Goal: Transaction & Acquisition: Purchase product/service

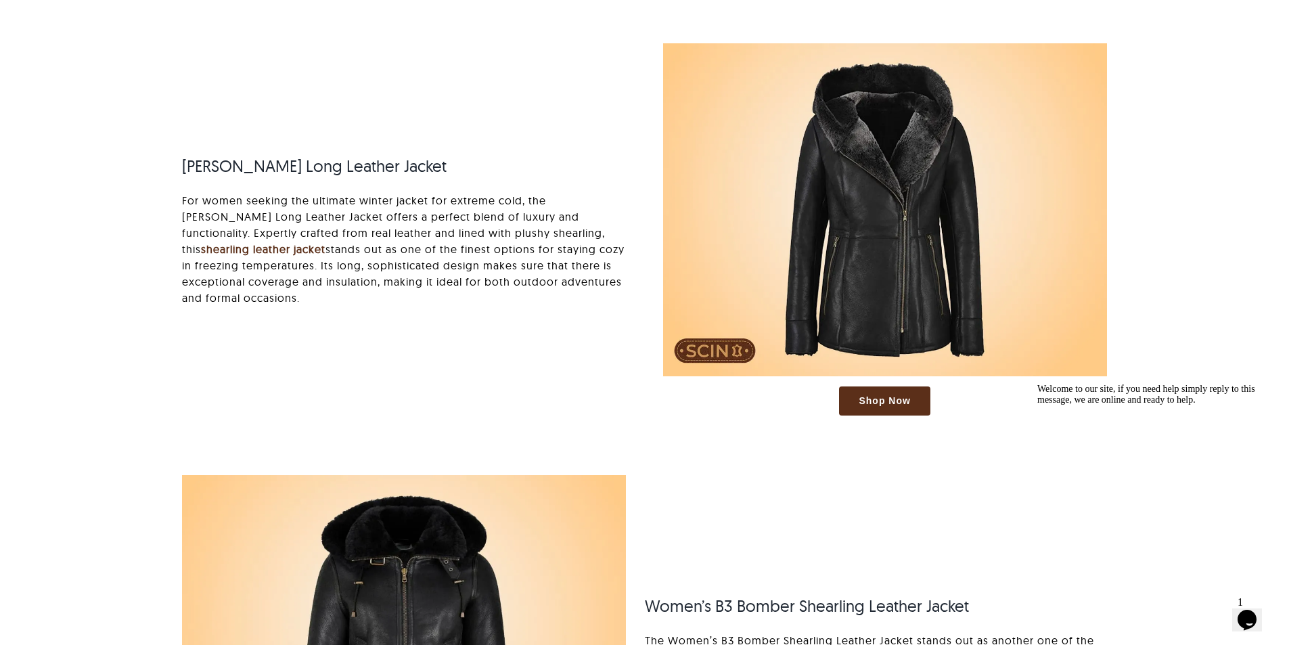
scroll to position [5231, 0]
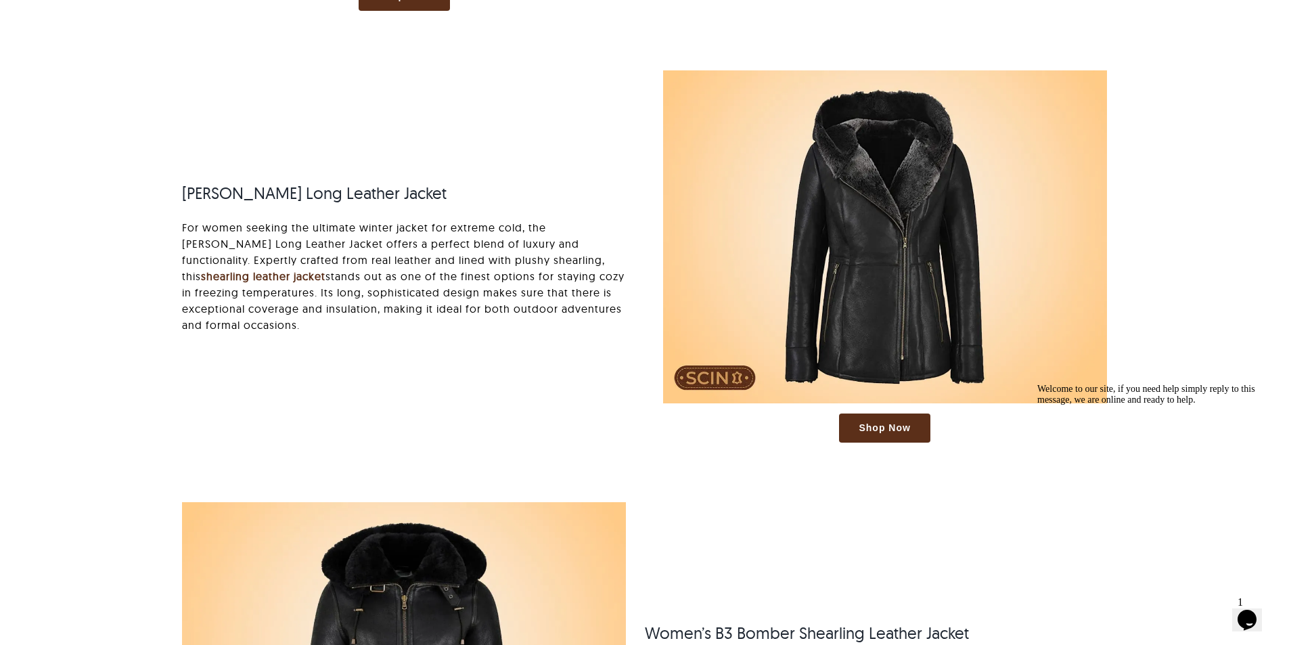
click at [880, 434] on span "Shop Now" at bounding box center [883, 428] width 51 height 12
click at [898, 423] on span "Shop Now" at bounding box center [883, 428] width 51 height 12
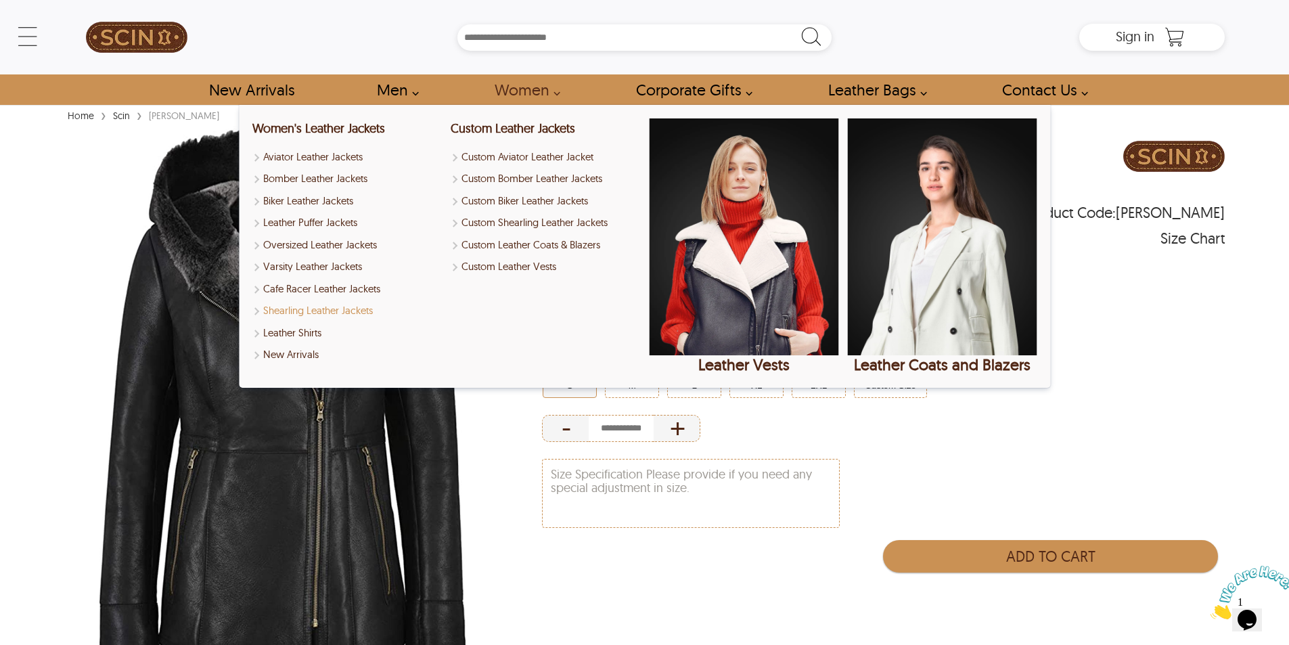
click at [311, 307] on link "Shearling Leather Jackets" at bounding box center [346, 311] width 189 height 16
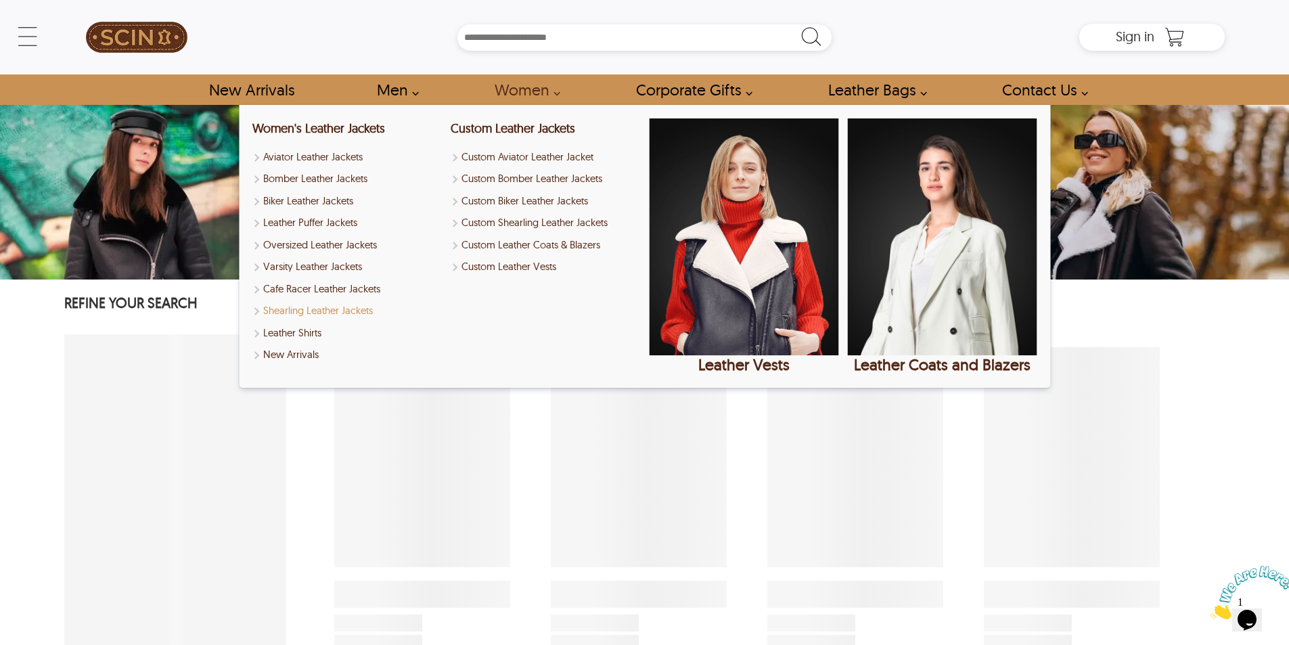
select select "********"
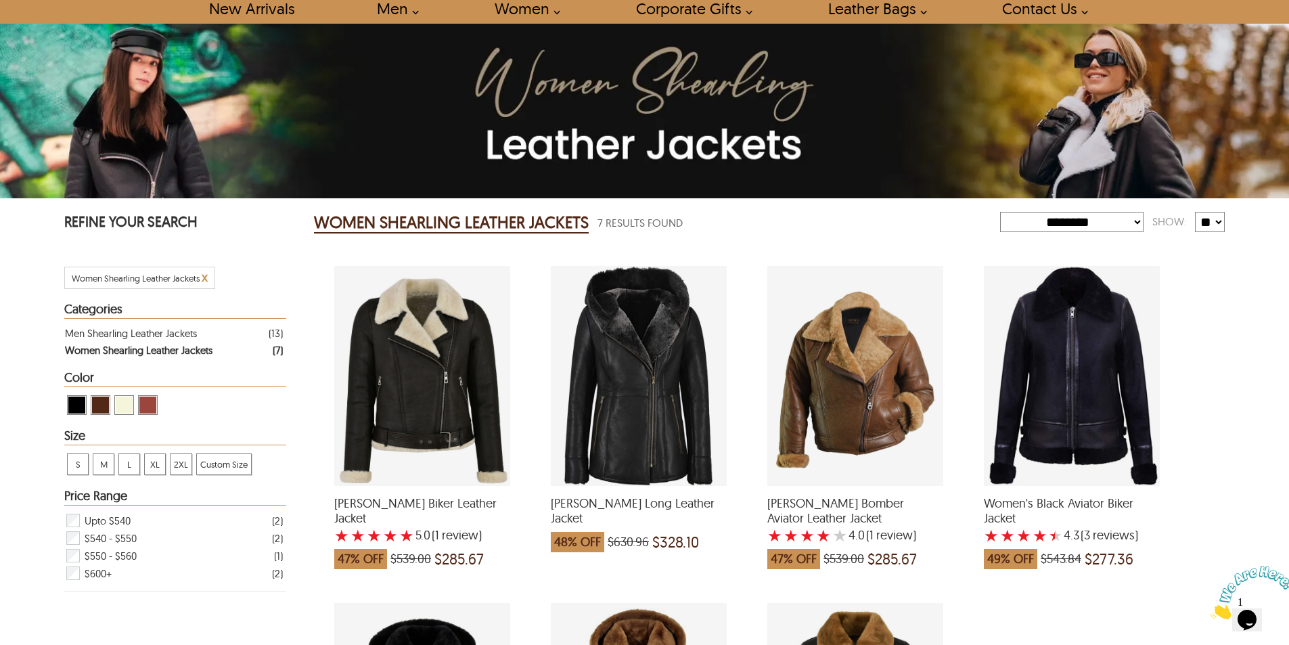
scroll to position [84, 0]
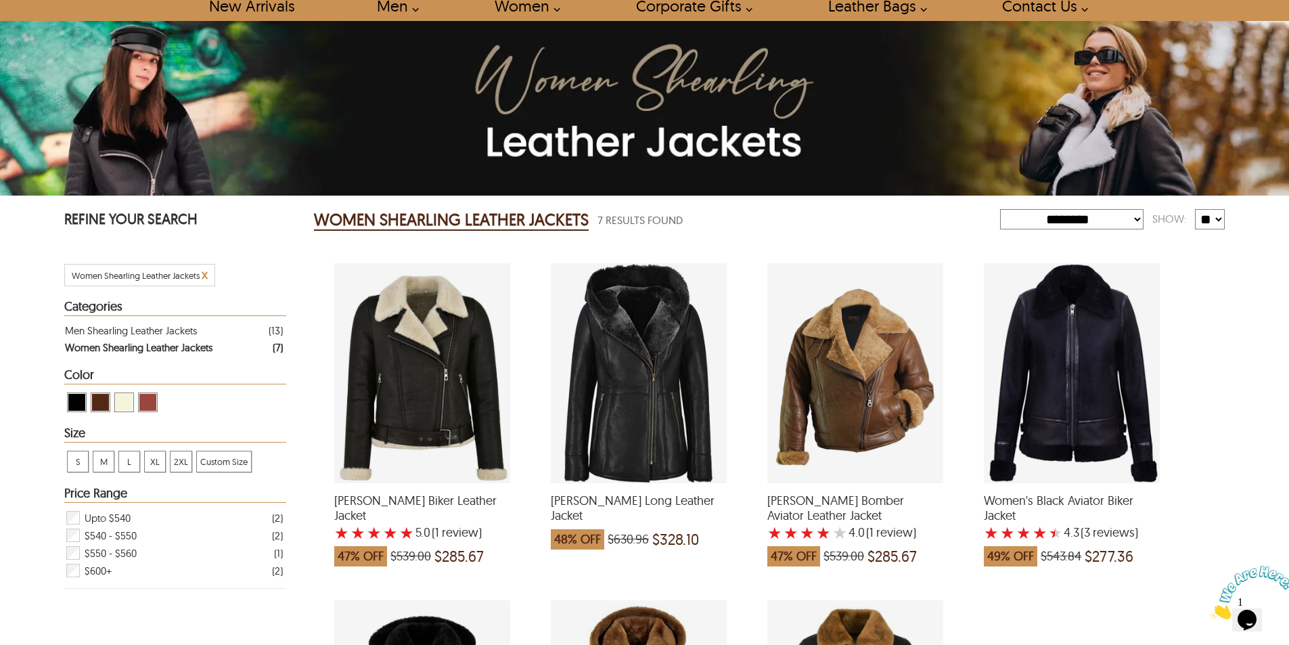
click at [1016, 216] on select "**********" at bounding box center [1071, 219] width 143 height 20
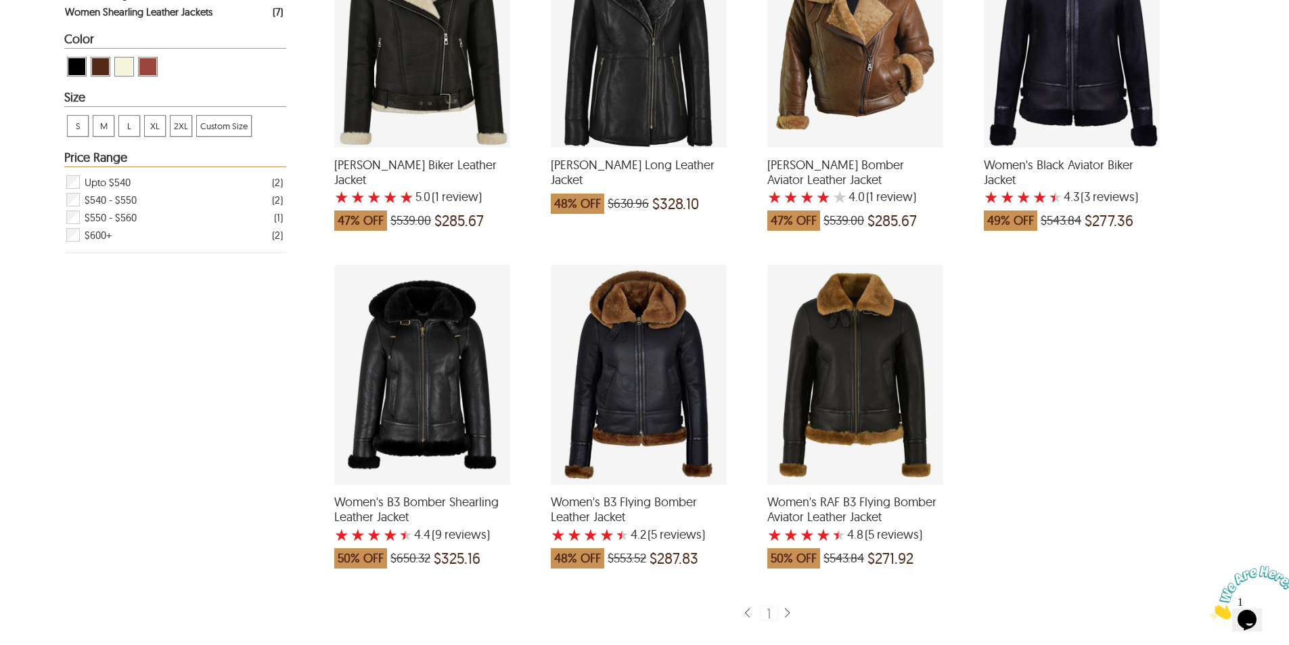
scroll to position [0, 0]
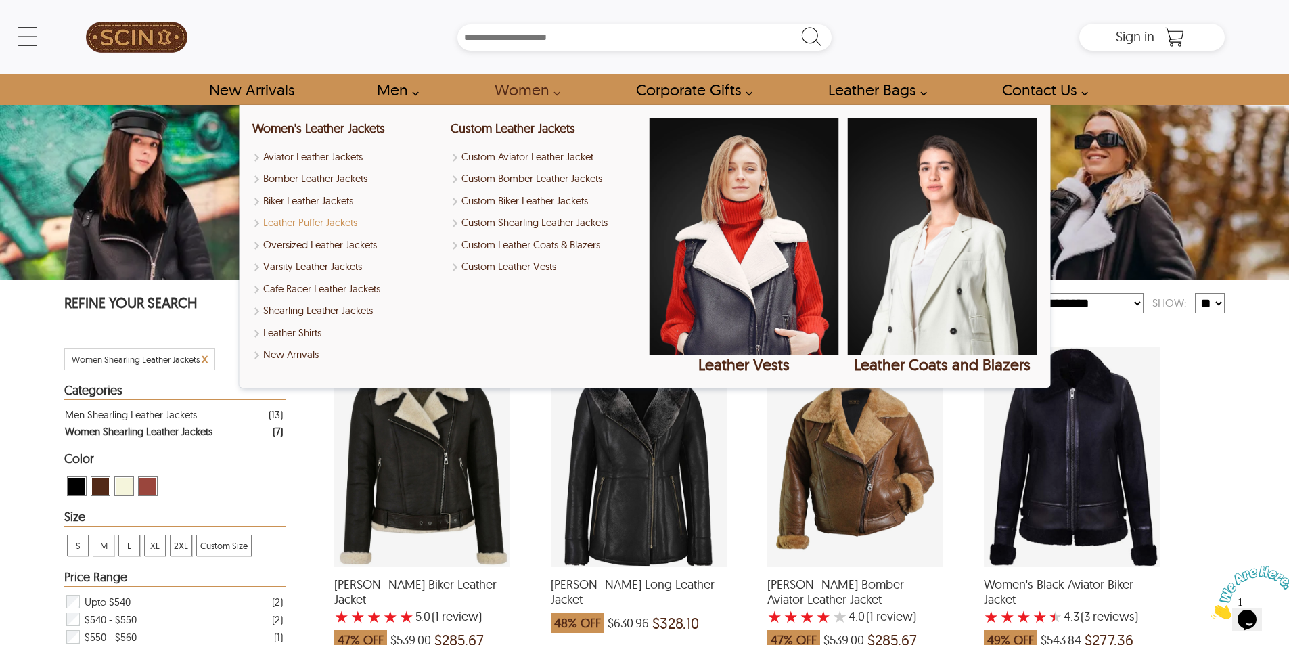
click at [323, 226] on link "Leather Puffer Jackets" at bounding box center [346, 223] width 189 height 16
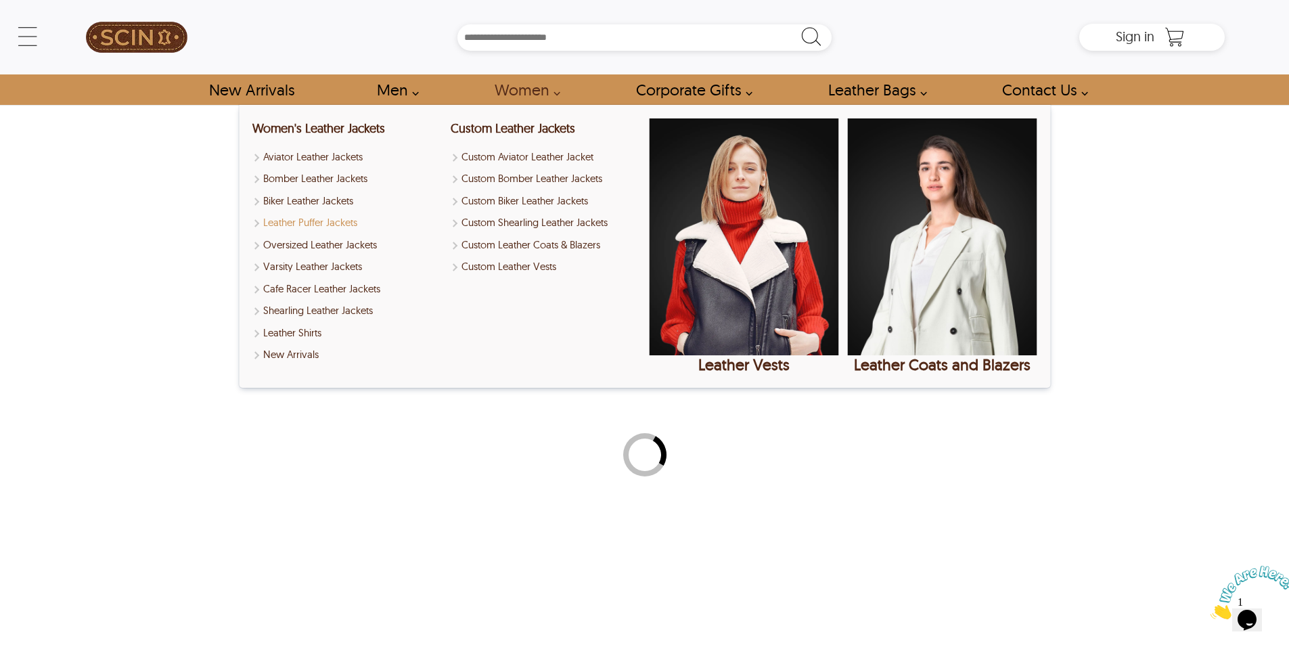
select select "********"
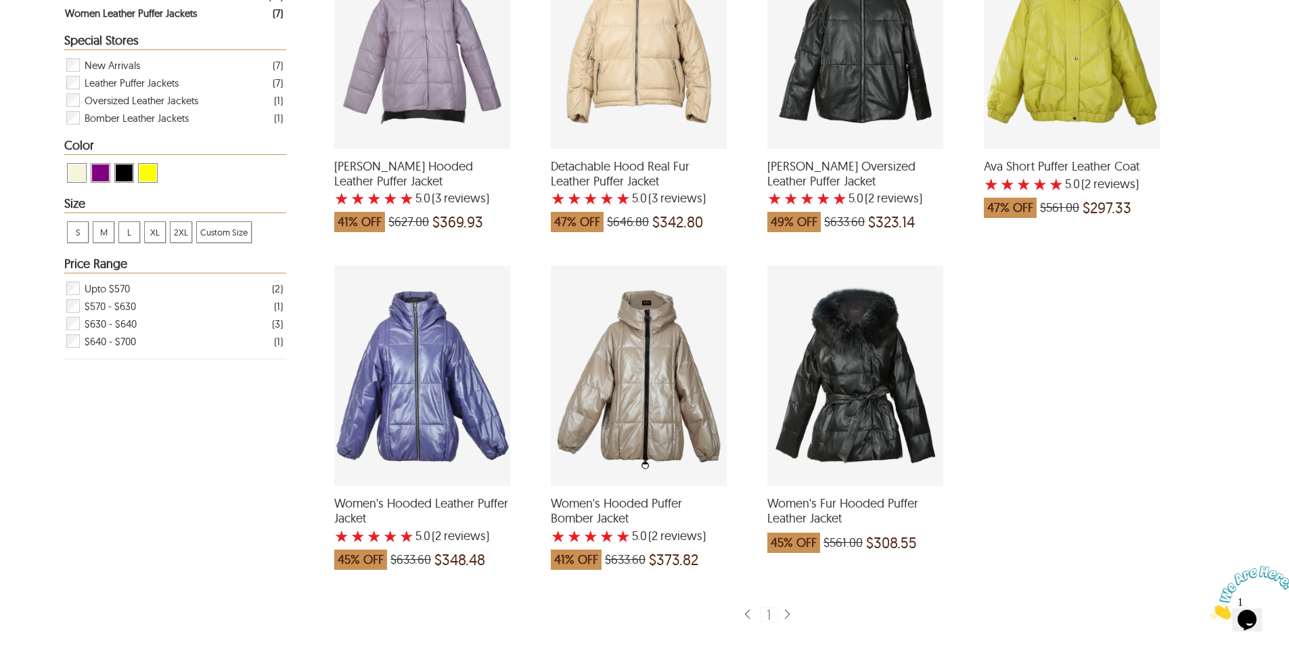
scroll to position [426, 0]
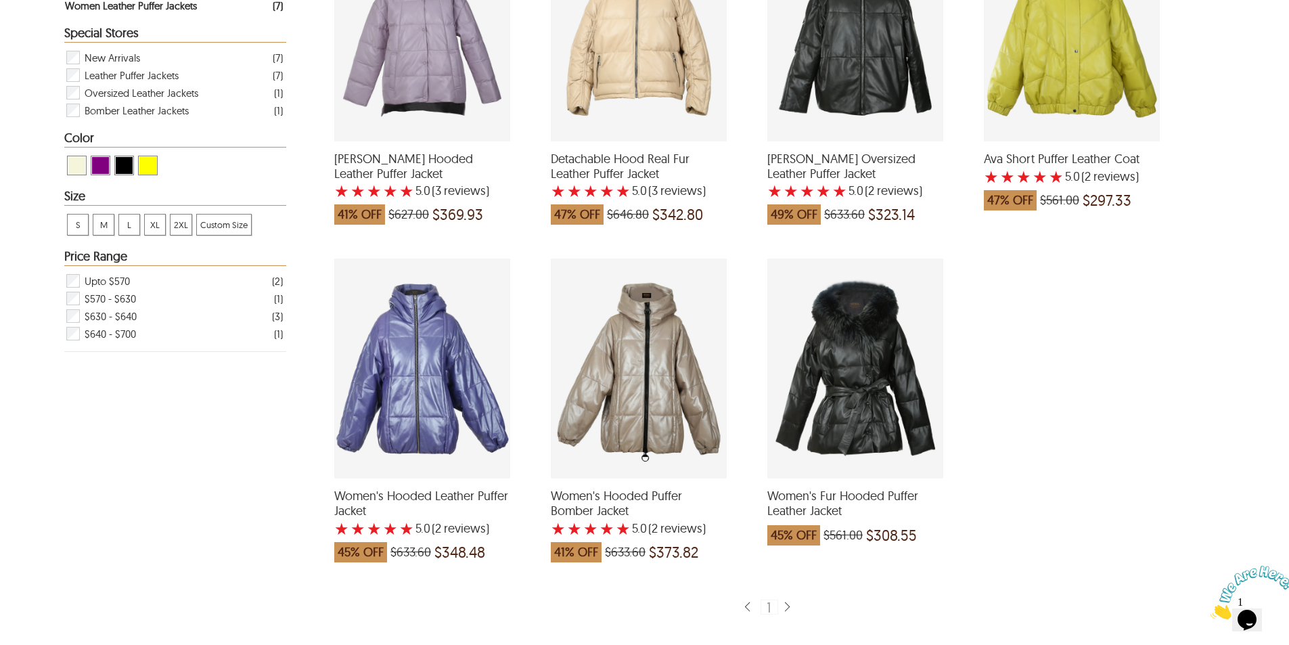
click at [821, 350] on div "Women's Fur Hooded Puffer Leather Jacket which was at a price of $561.00, now a…" at bounding box center [855, 368] width 176 height 220
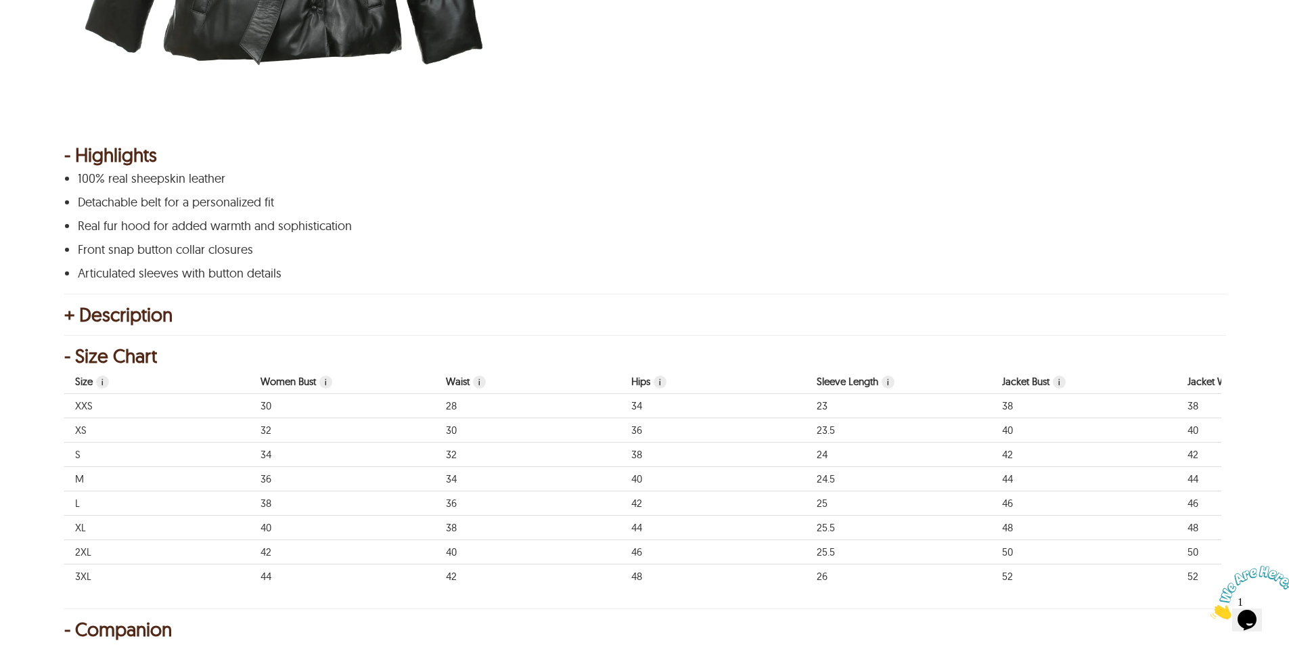
scroll to position [557, 0]
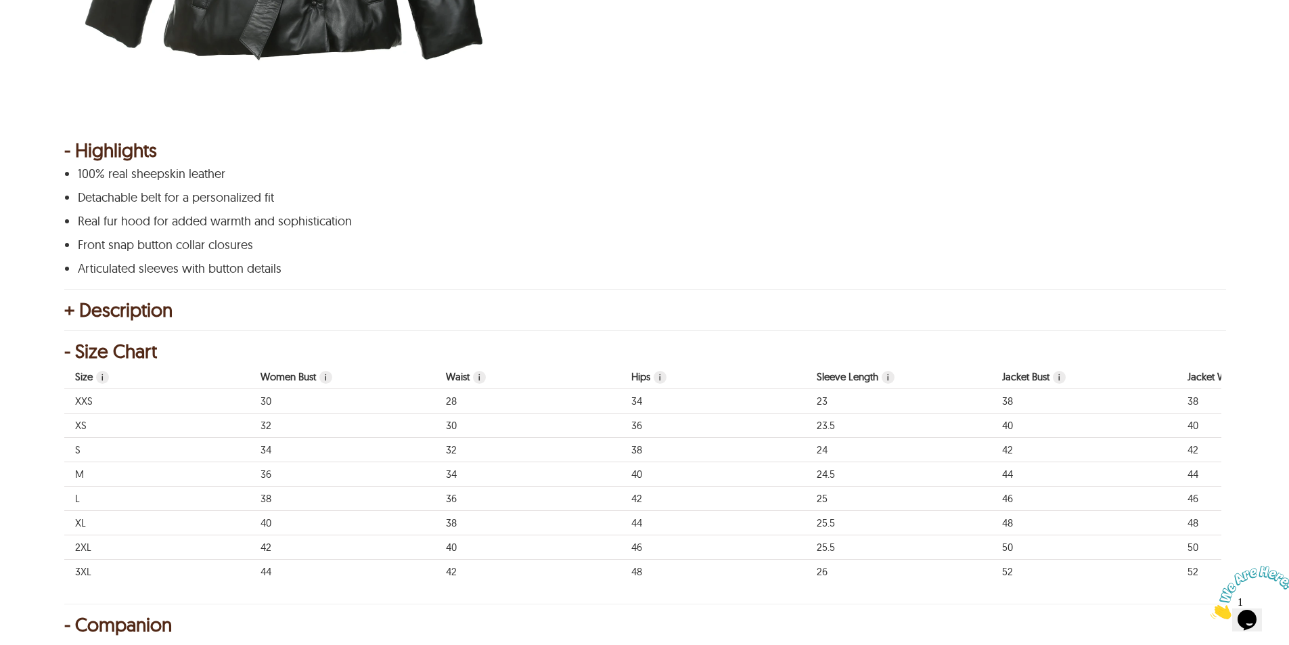
click at [111, 306] on div "+ Description" at bounding box center [644, 310] width 1160 height 14
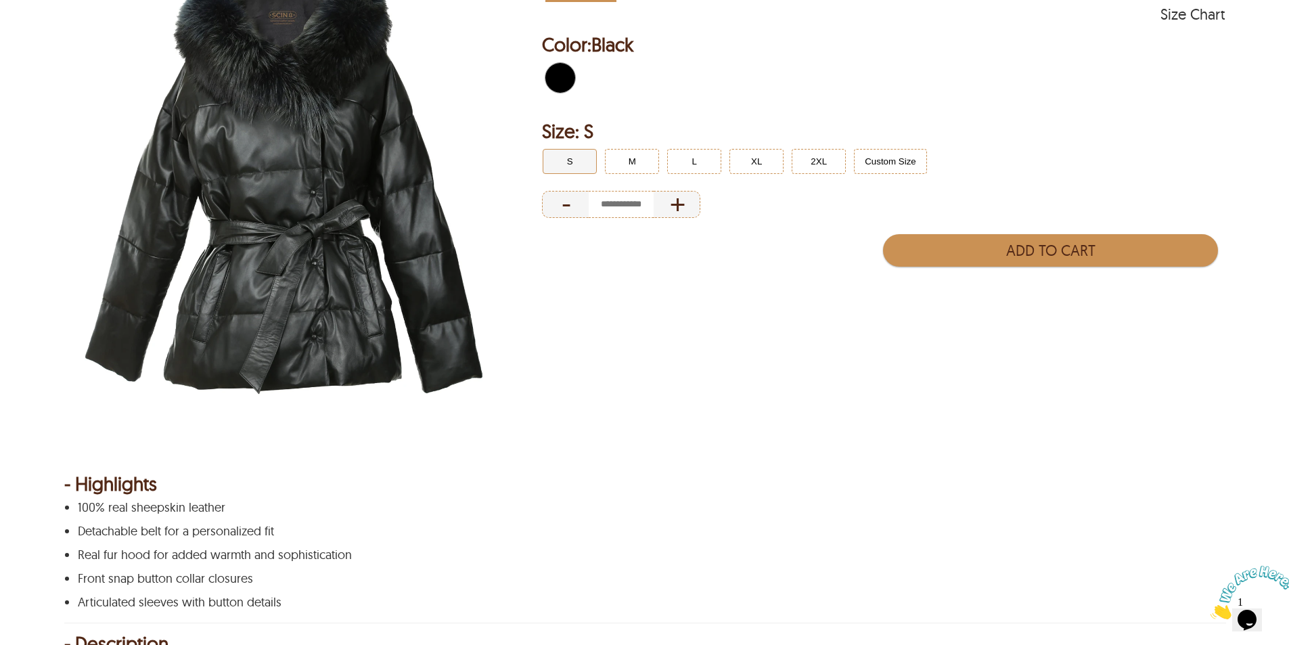
scroll to position [0, 0]
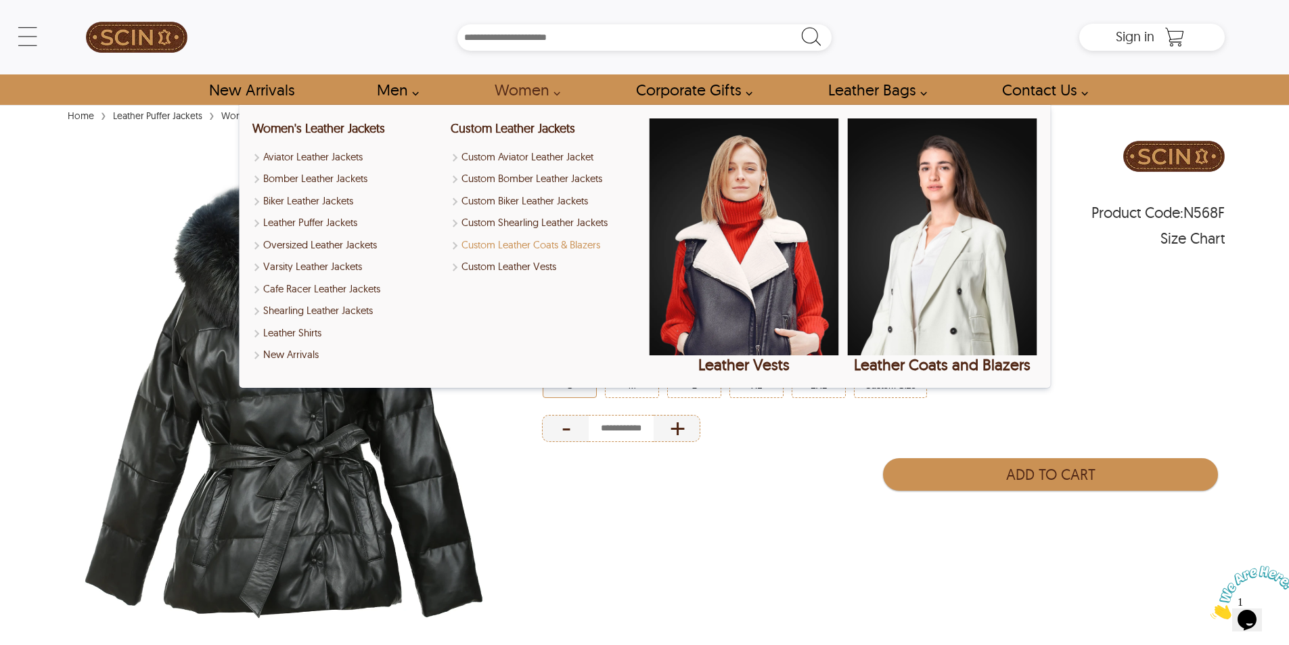
click at [489, 244] on link "Custom Leather Coats & Blazers" at bounding box center [545, 245] width 189 height 16
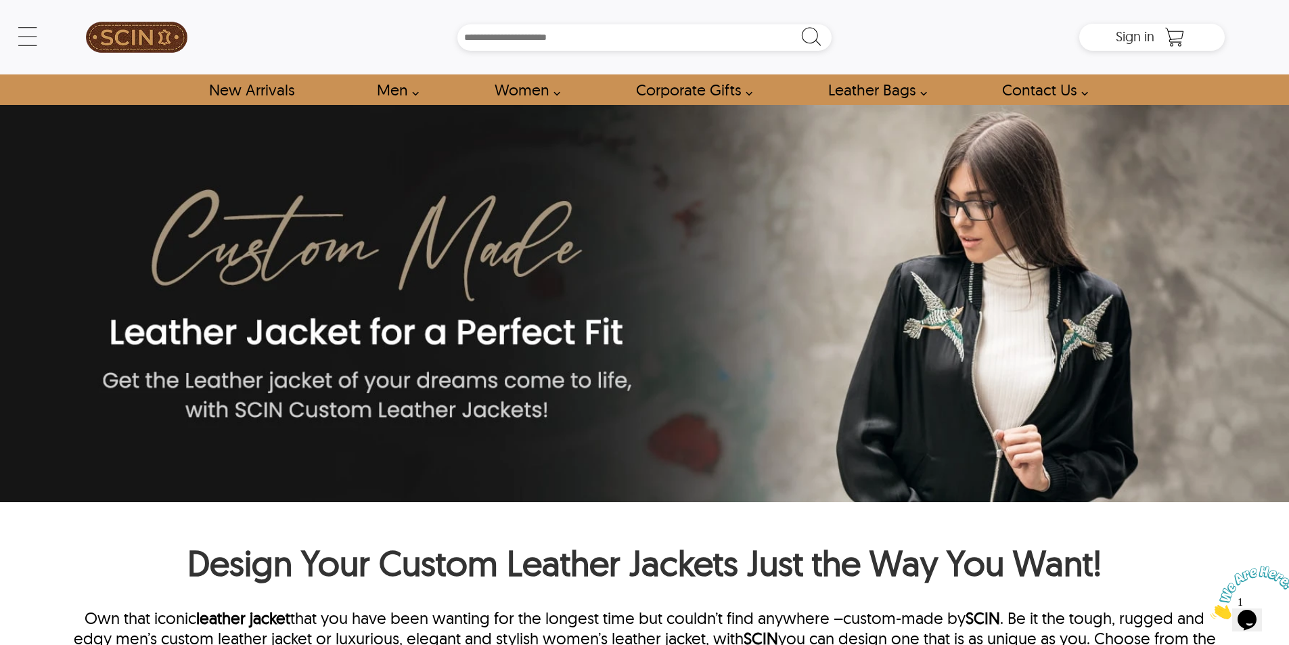
click at [64, 555] on h1 "Design Your Custom Leather Jackets Just the Way You Want!" at bounding box center [644, 566] width 1160 height 51
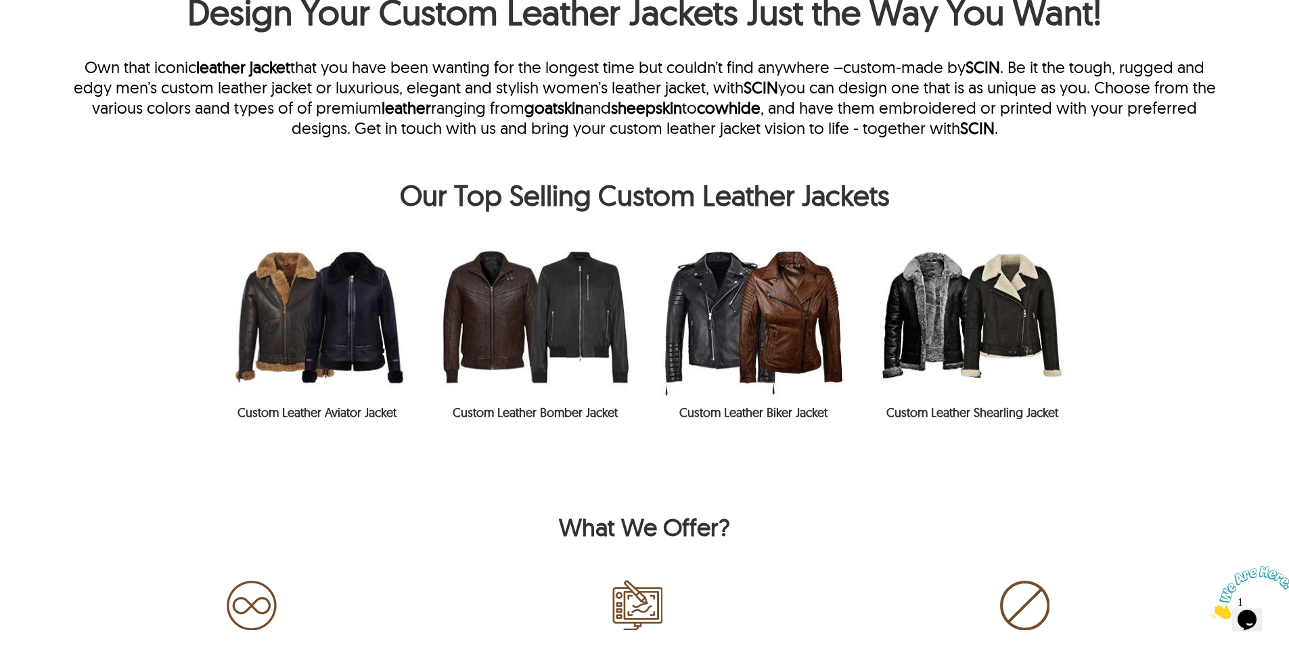
scroll to position [541, 0]
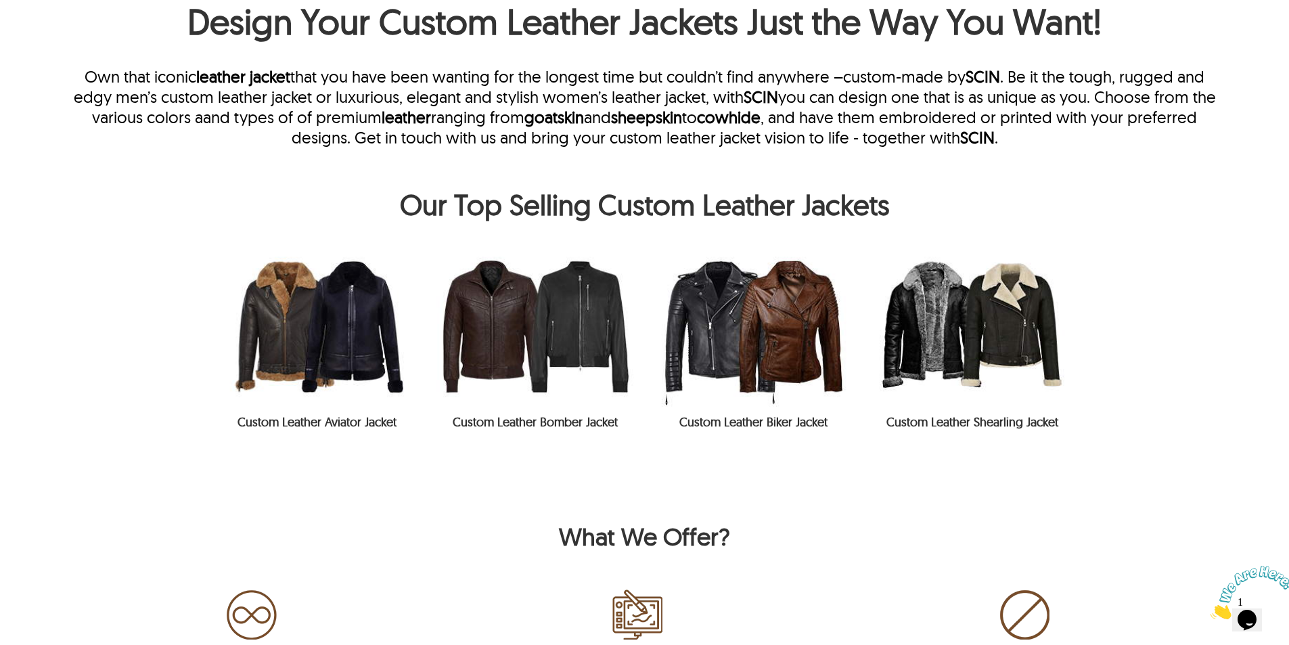
click at [595, 334] on img at bounding box center [535, 326] width 219 height 161
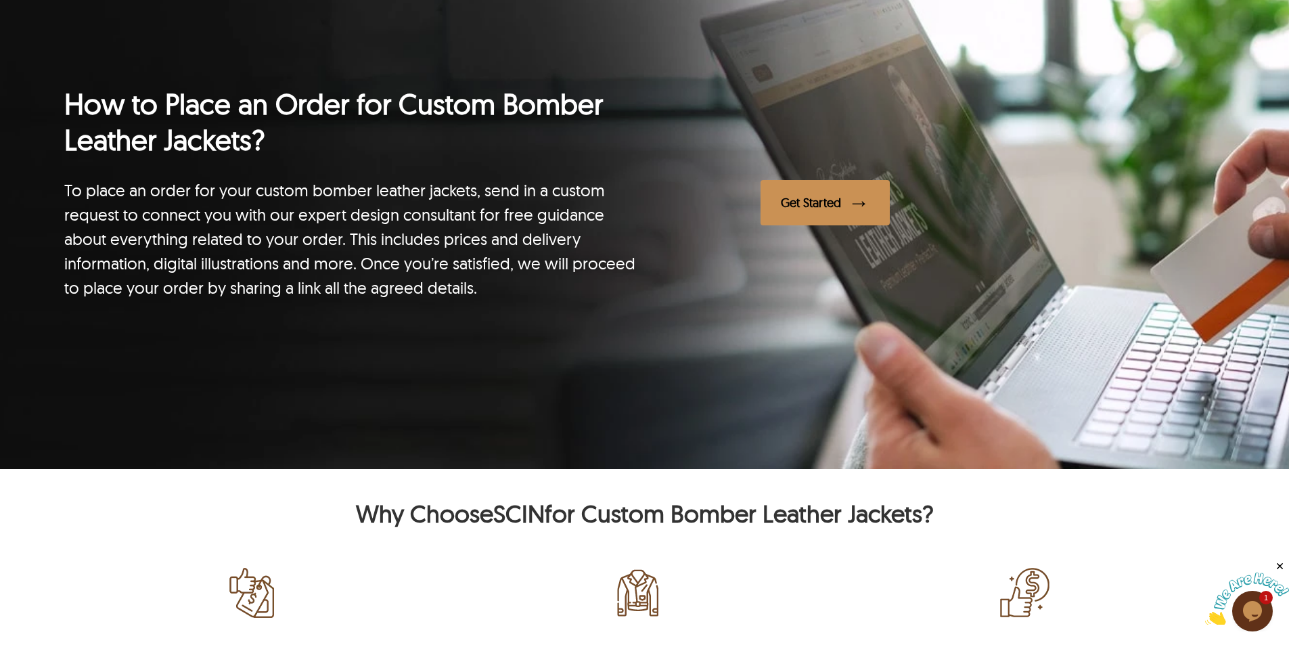
scroll to position [3244, 0]
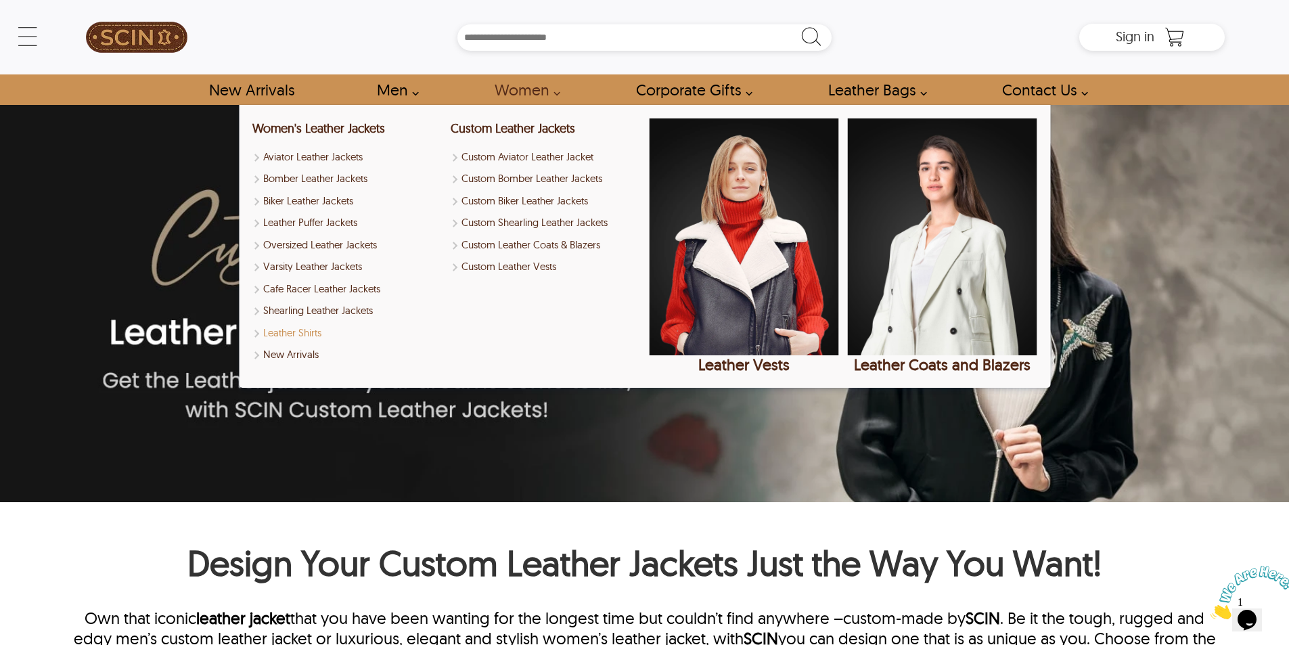
click at [300, 336] on link "Leather Shirts" at bounding box center [346, 333] width 189 height 16
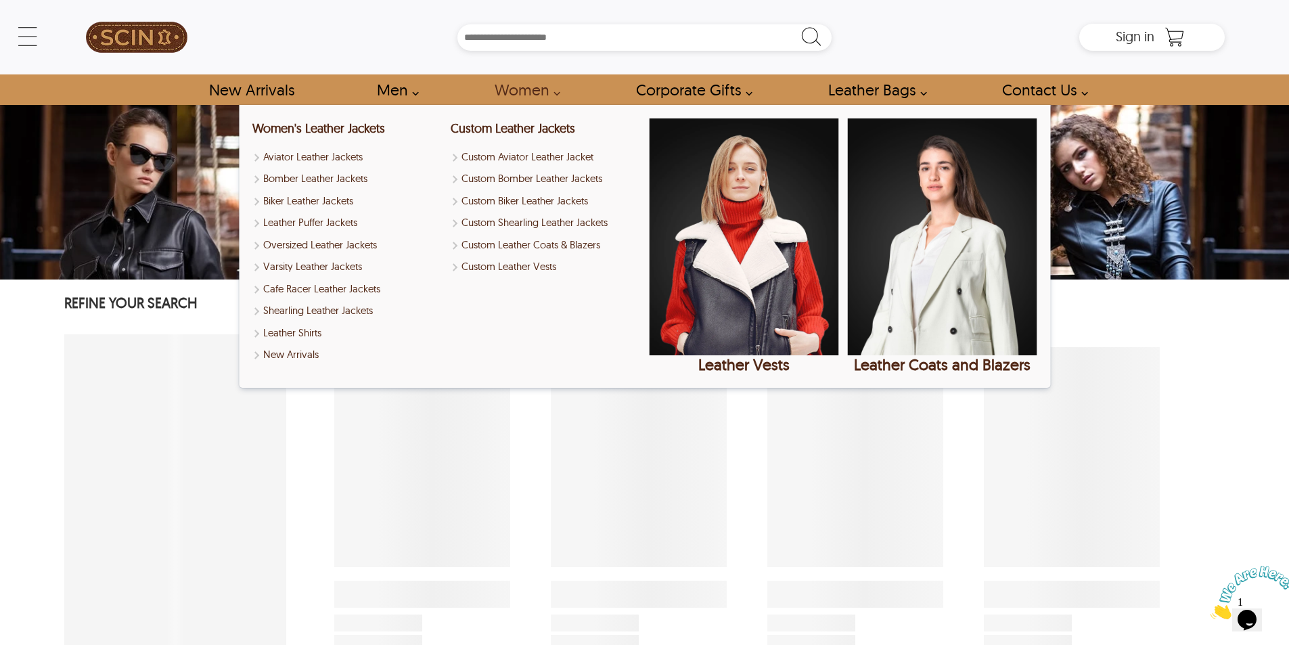
select select "********"
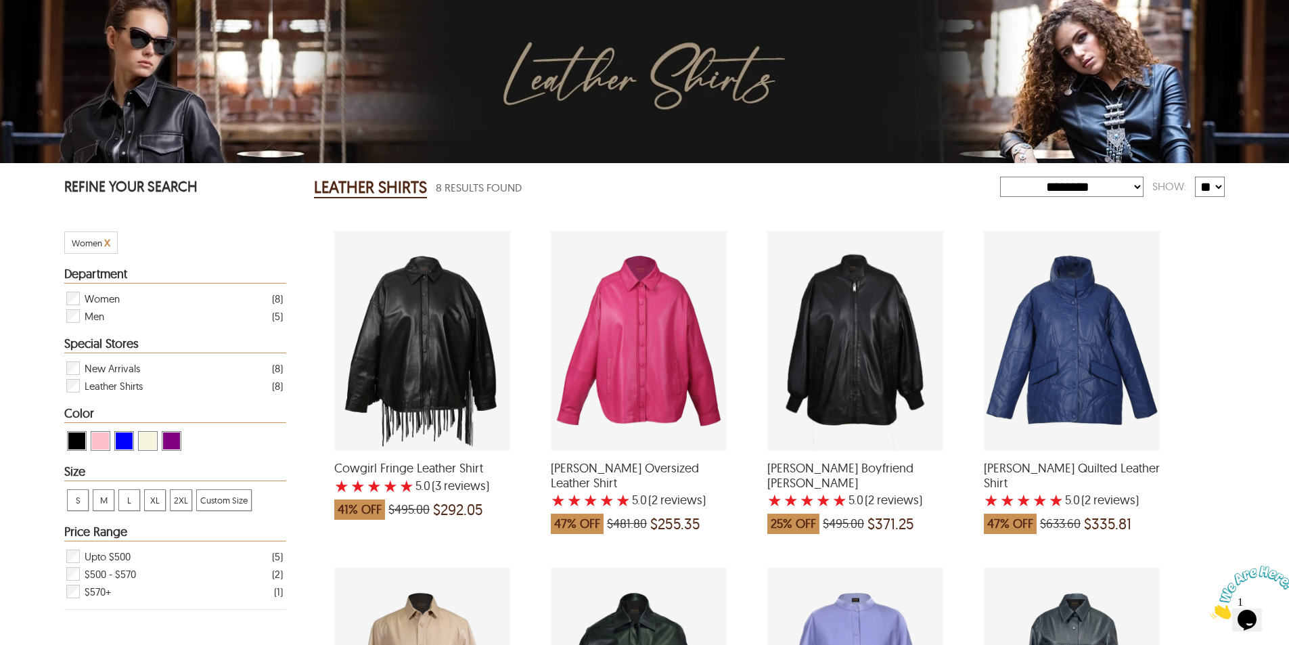
scroll to position [15, 0]
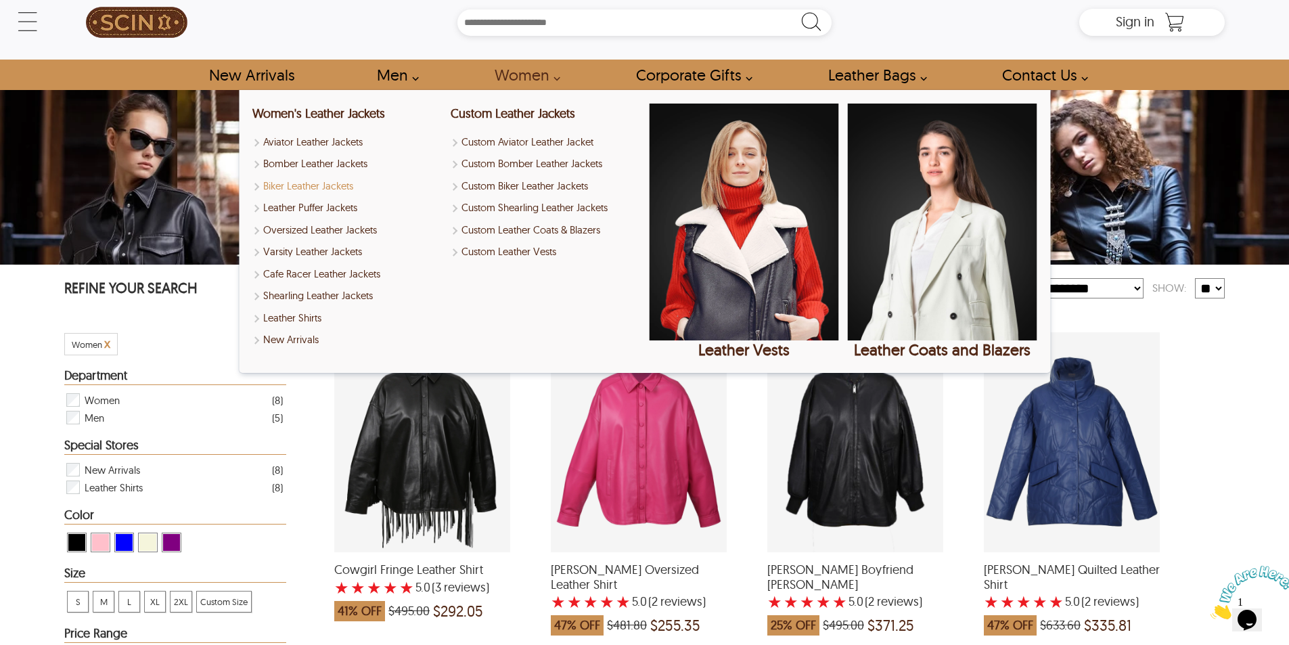
click at [338, 181] on link "Biker Leather Jackets" at bounding box center [346, 187] width 189 height 16
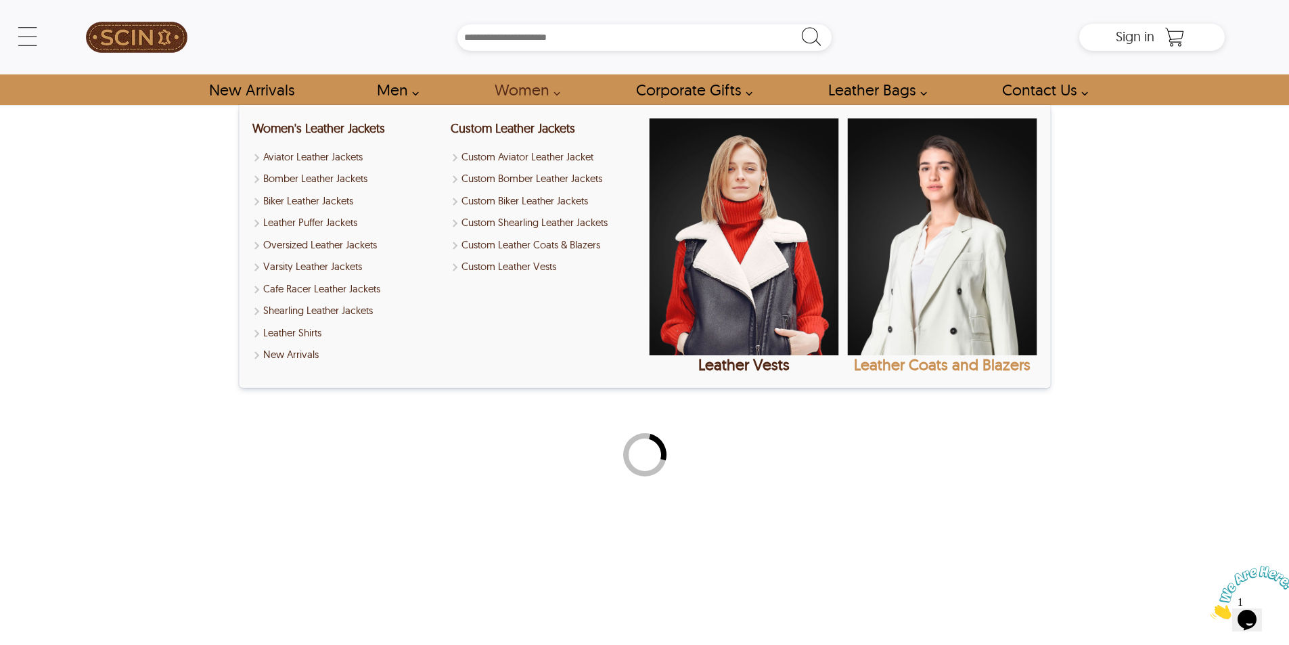
select select "********"
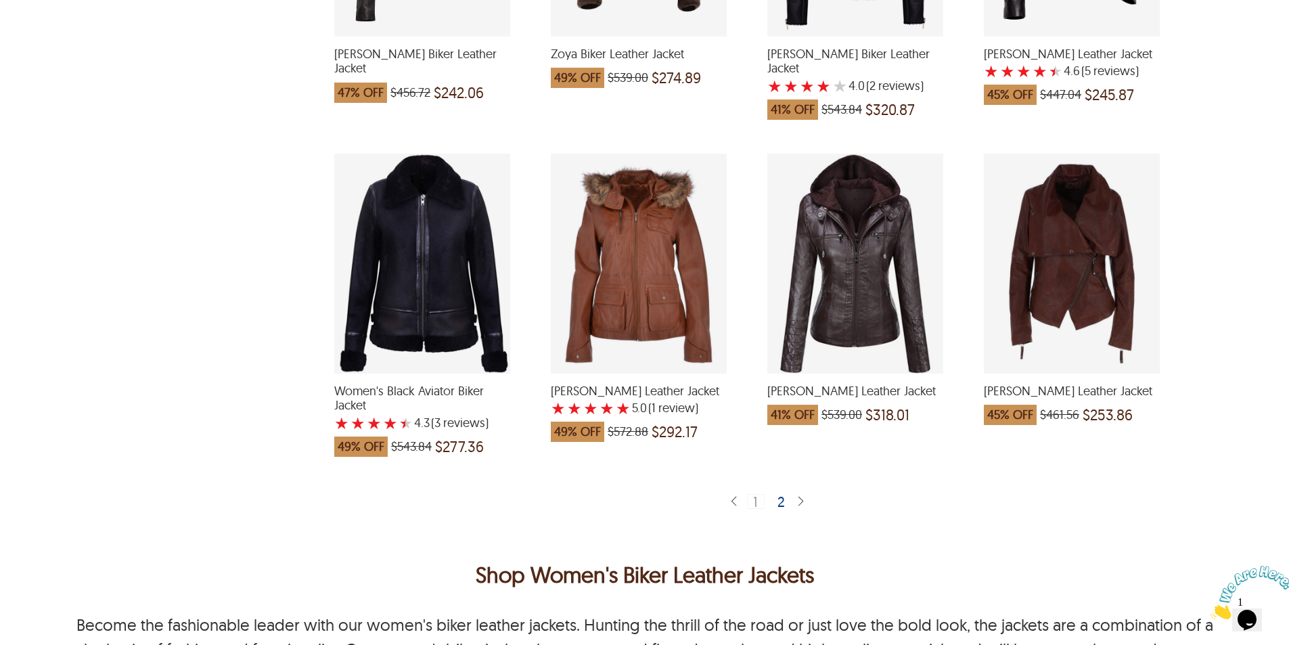
scroll to position [2536, 0]
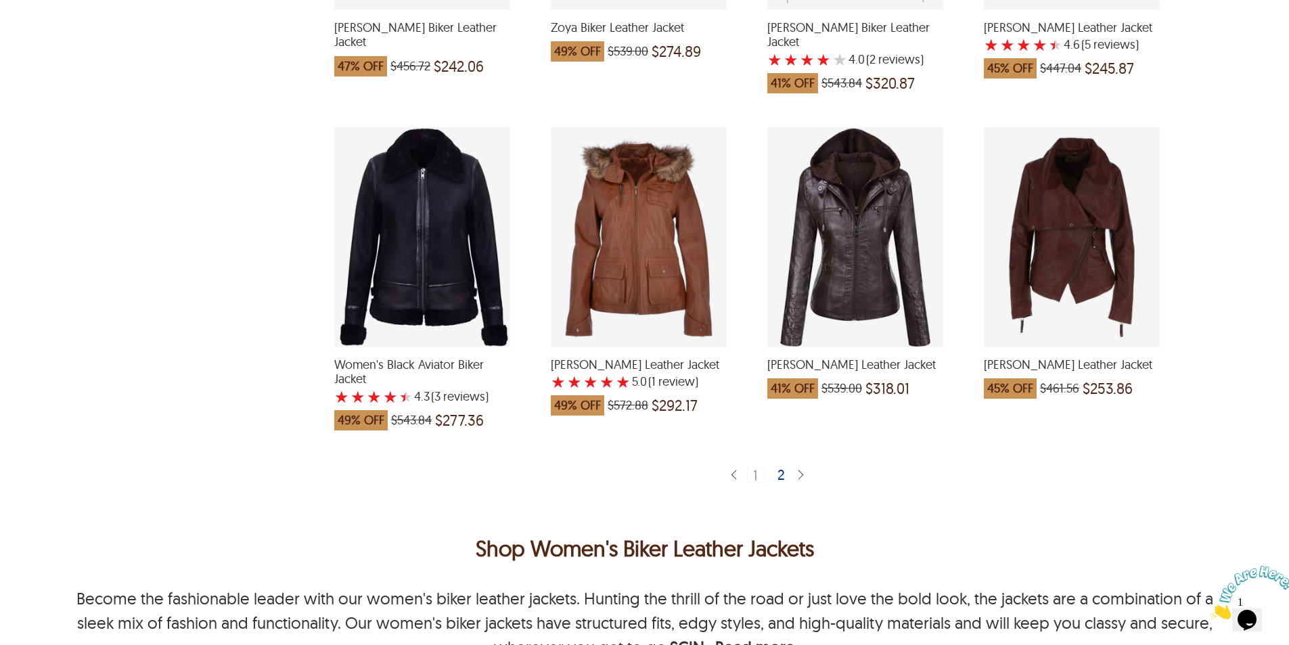
click at [783, 467] on div "2" at bounding box center [782, 474] width 20 height 14
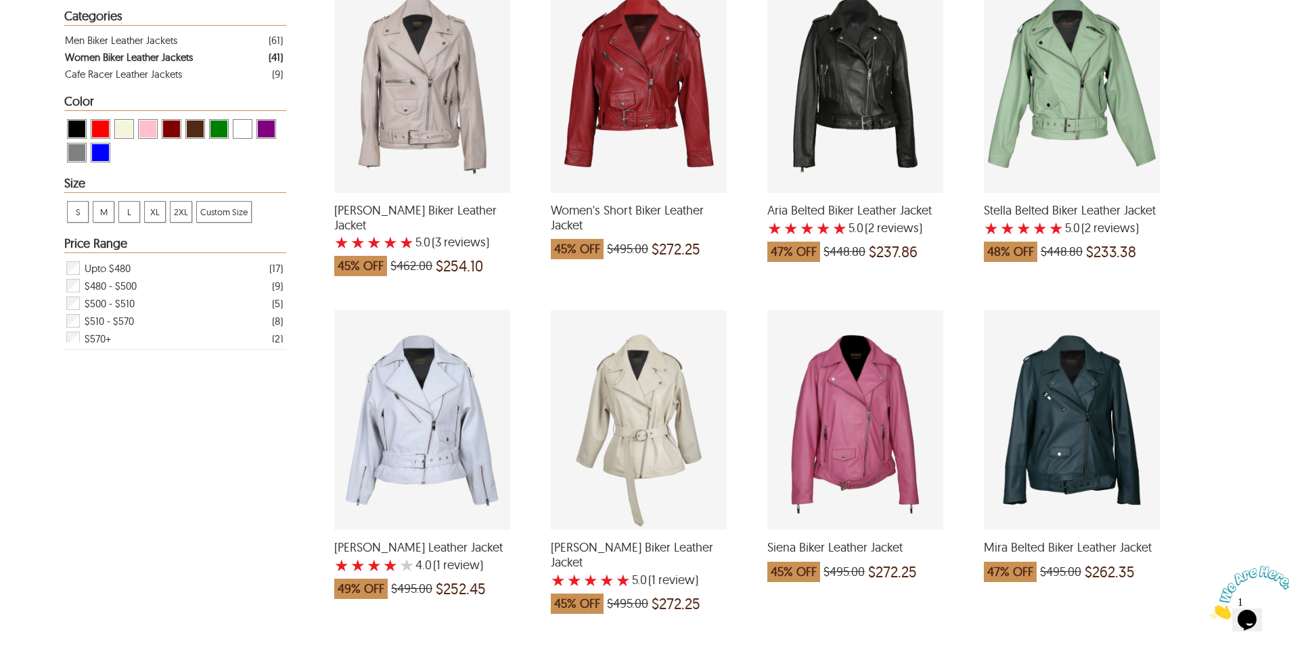
scroll to position [370, 0]
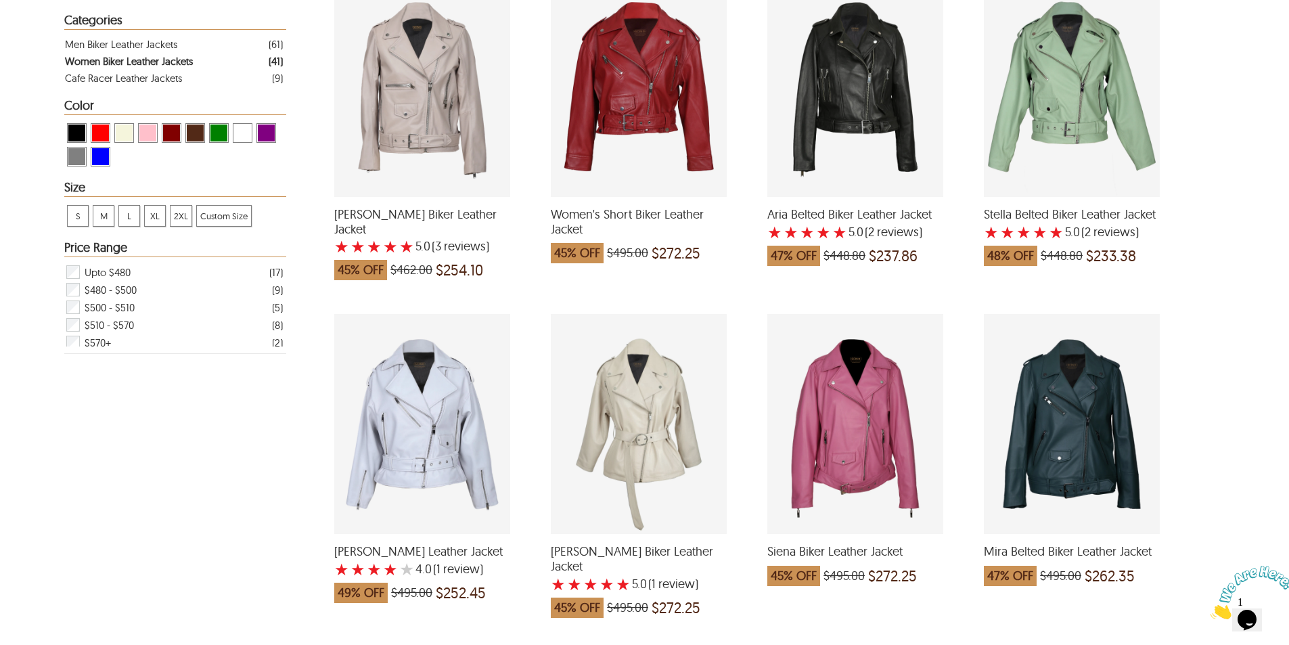
click at [610, 79] on div "Women's Short Biker Leather Jacket which was at a price of $495.00, now after d…" at bounding box center [639, 87] width 176 height 220
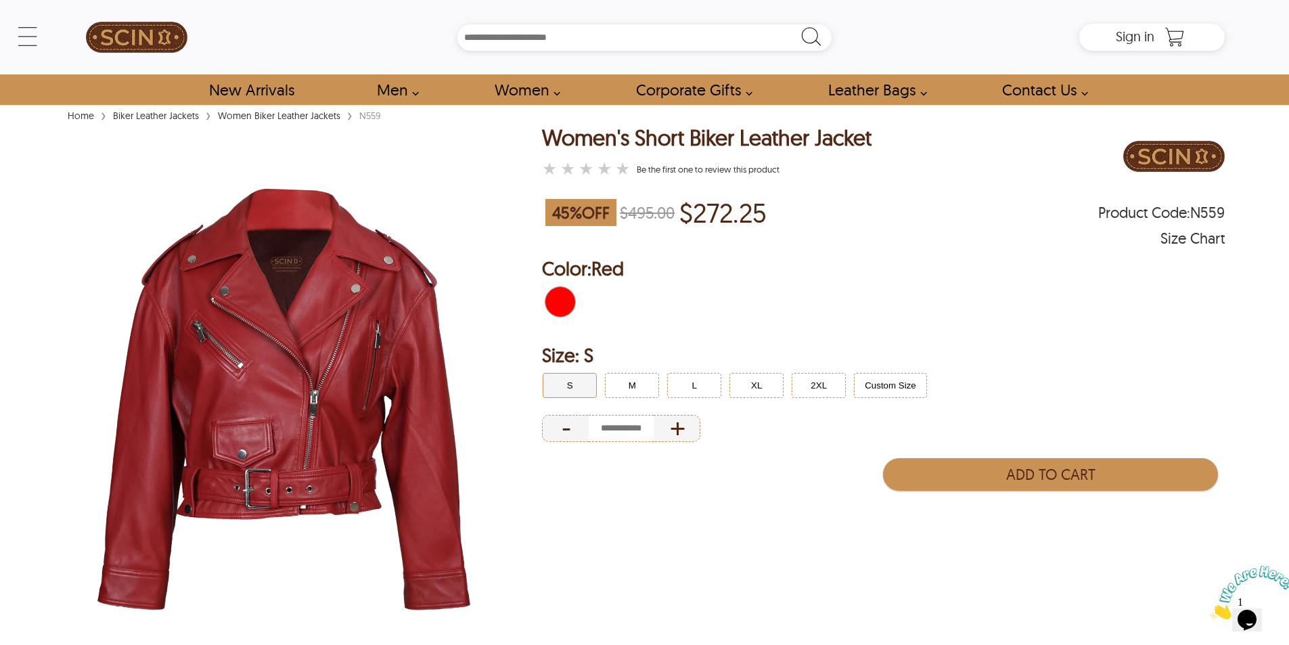
click at [282, 405] on img at bounding box center [283, 400] width 438 height 548
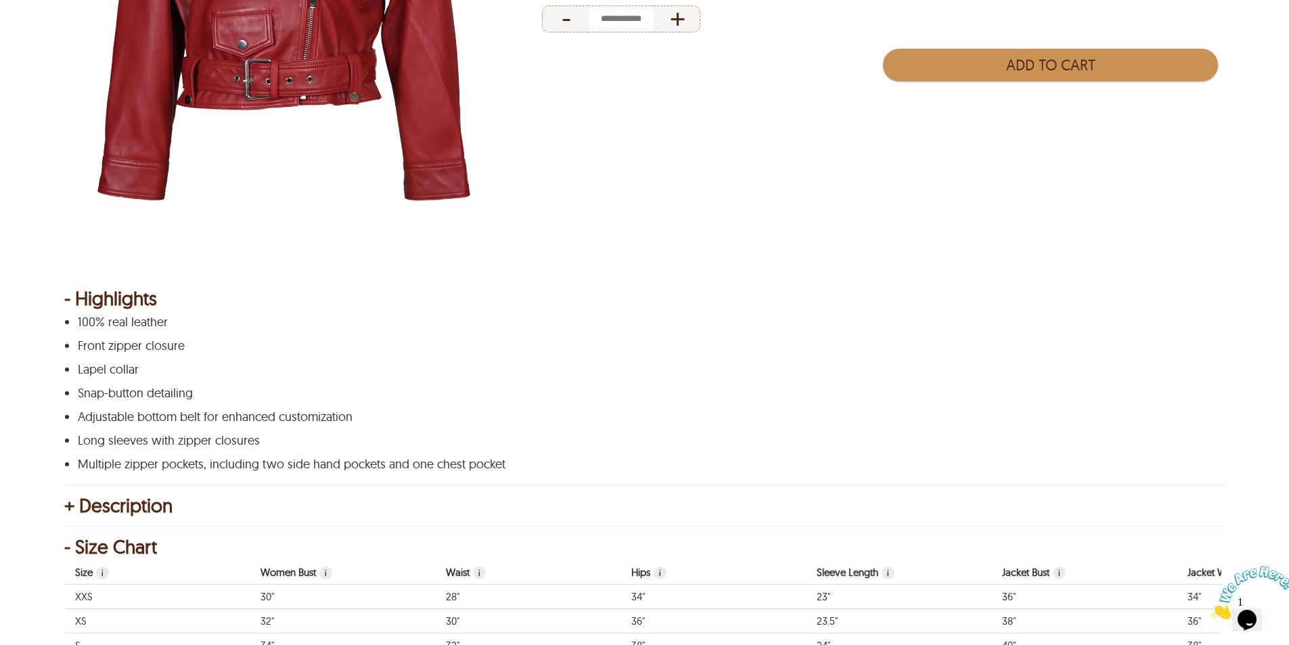
scroll to position [411, 0]
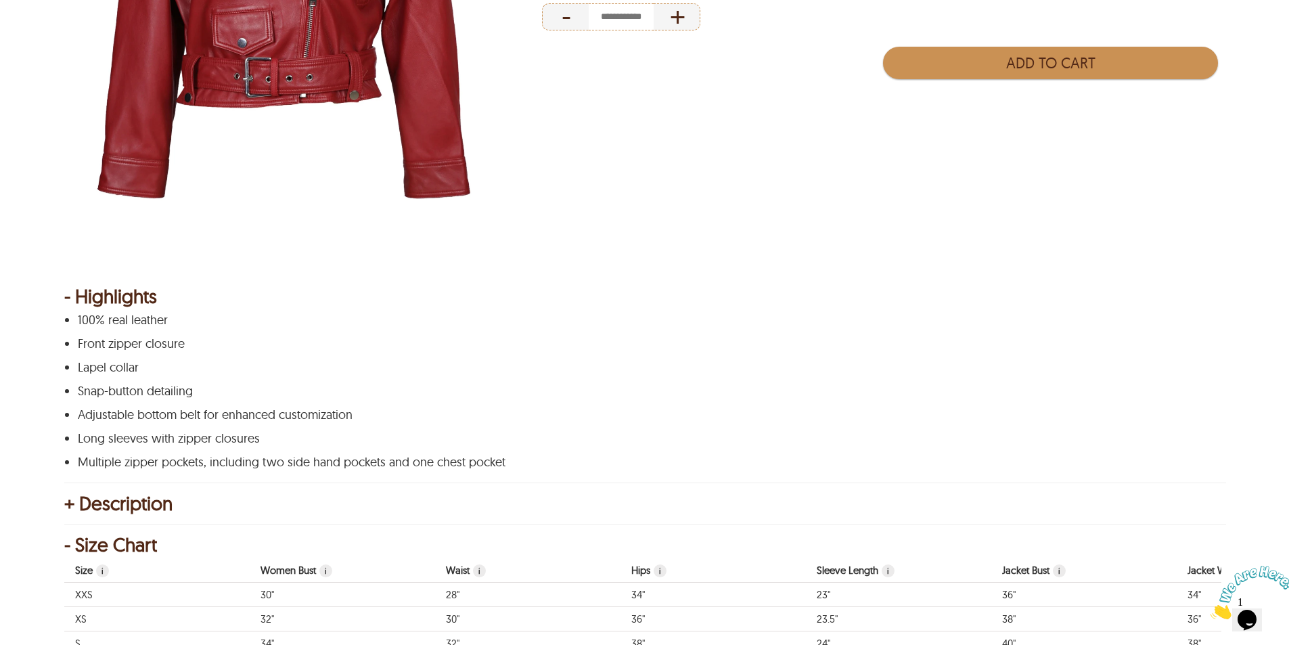
click at [143, 505] on div "+ Description" at bounding box center [644, 504] width 1160 height 14
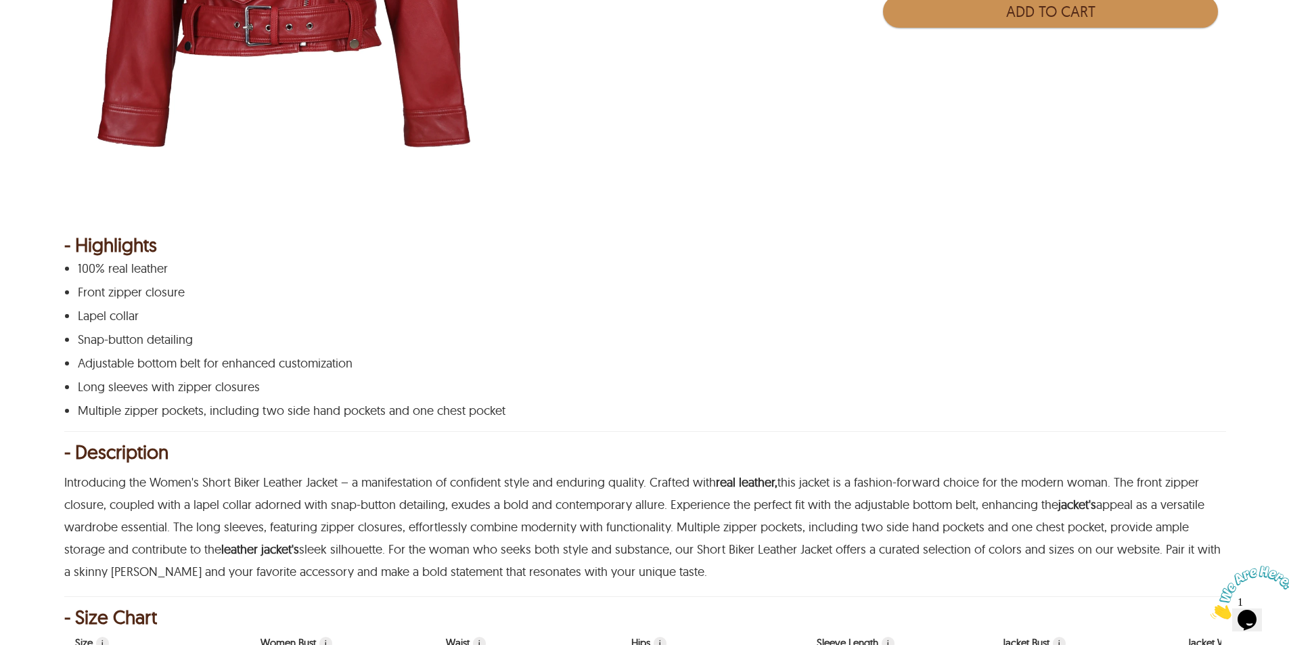
scroll to position [464, 0]
